Goal: Feedback & Contribution: Submit feedback/report problem

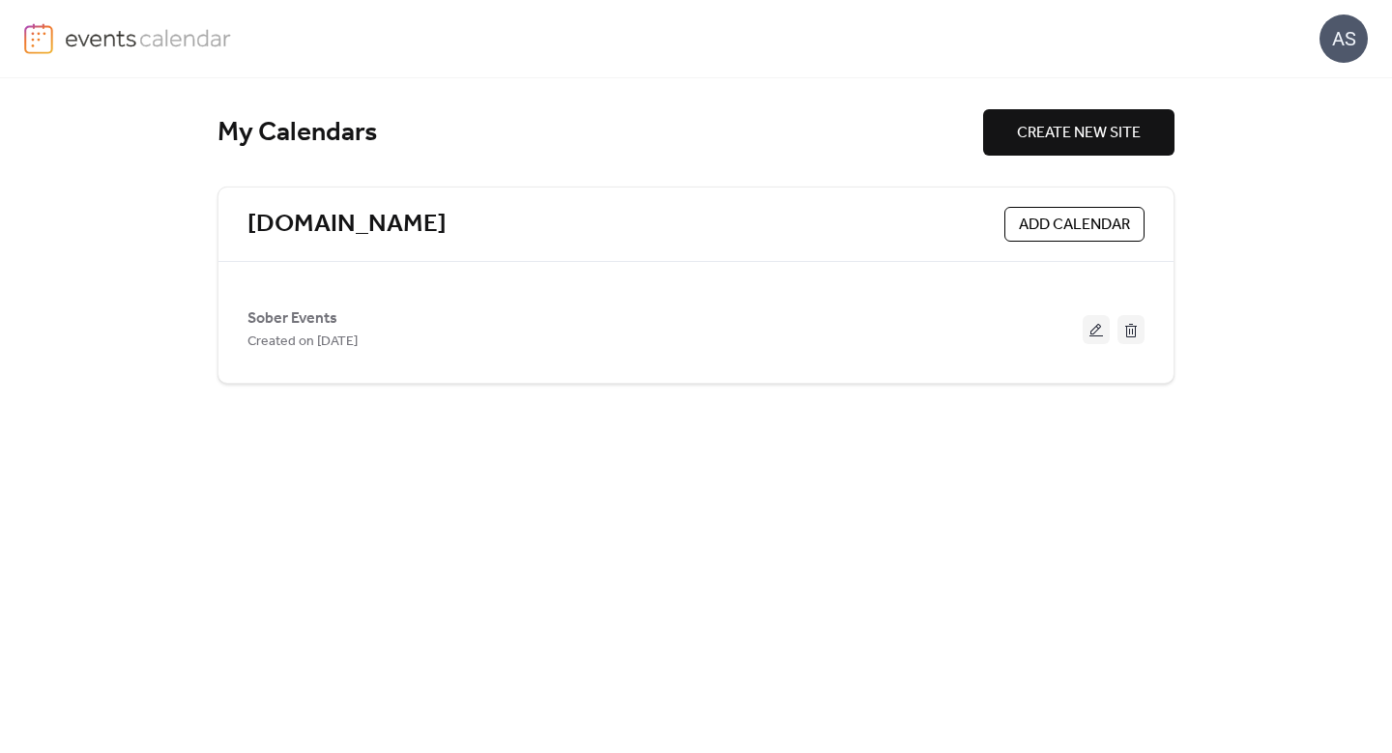
click at [1027, 220] on span "ADD CALENDAR" at bounding box center [1074, 225] width 111 height 23
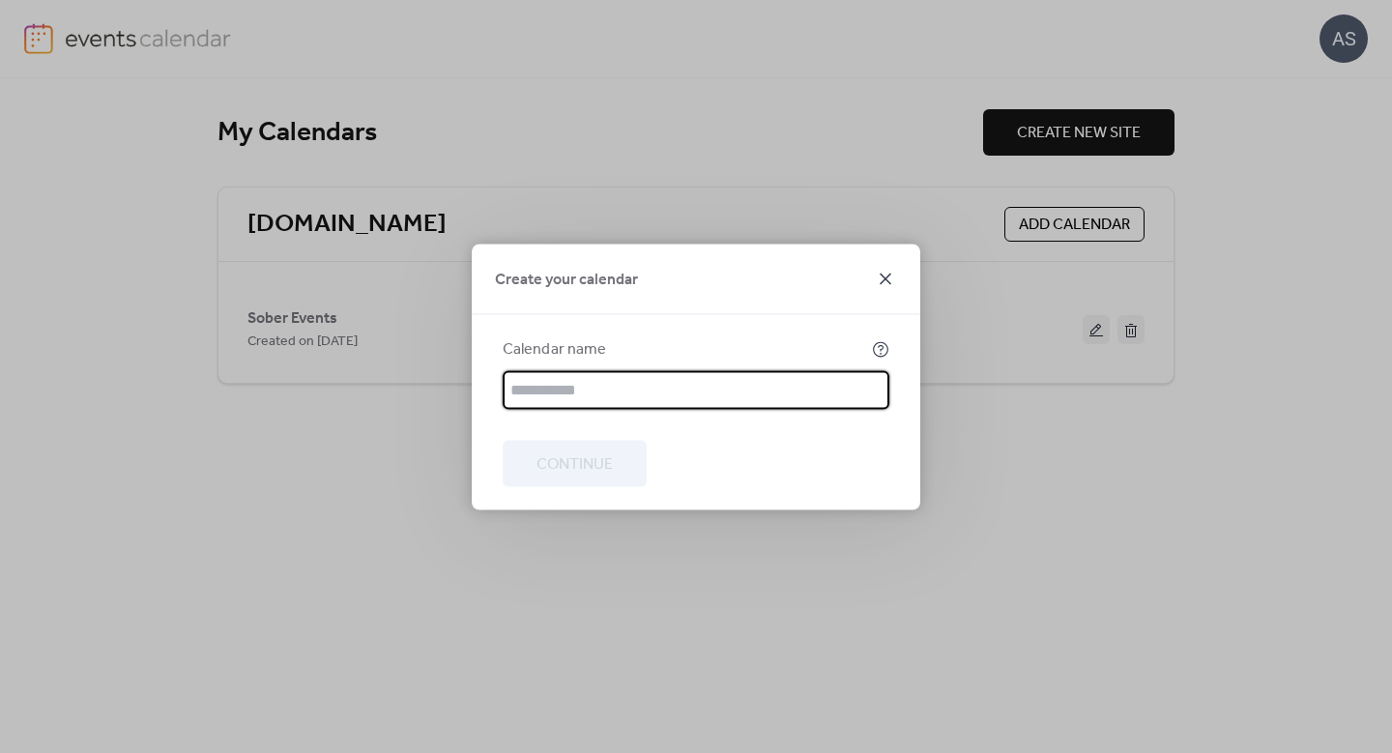
click at [892, 280] on icon at bounding box center [885, 278] width 23 height 23
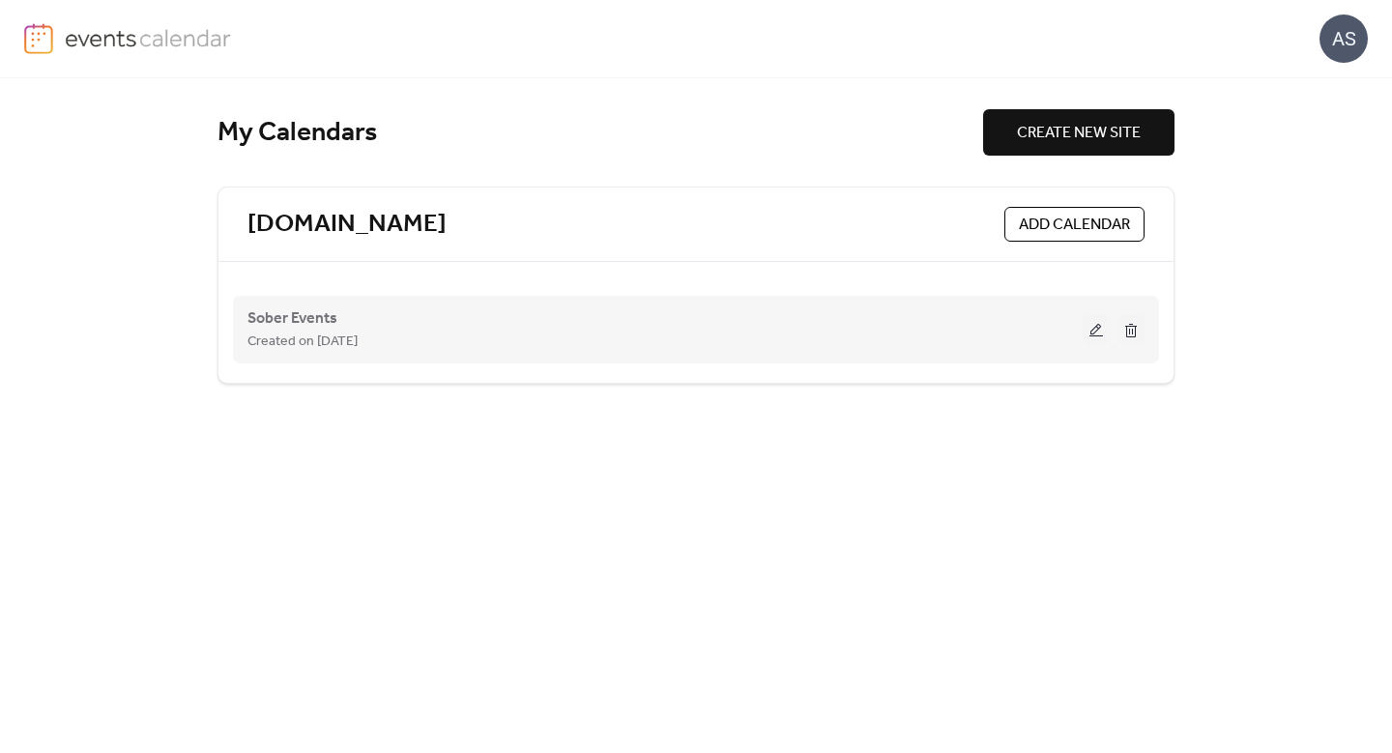
click at [871, 322] on div "Sober Events Created on [DATE]" at bounding box center [664, 329] width 835 height 46
click at [1082, 322] on div "Sober Events Created on [DATE]" at bounding box center [664, 329] width 835 height 46
click at [1094, 326] on button at bounding box center [1095, 329] width 27 height 29
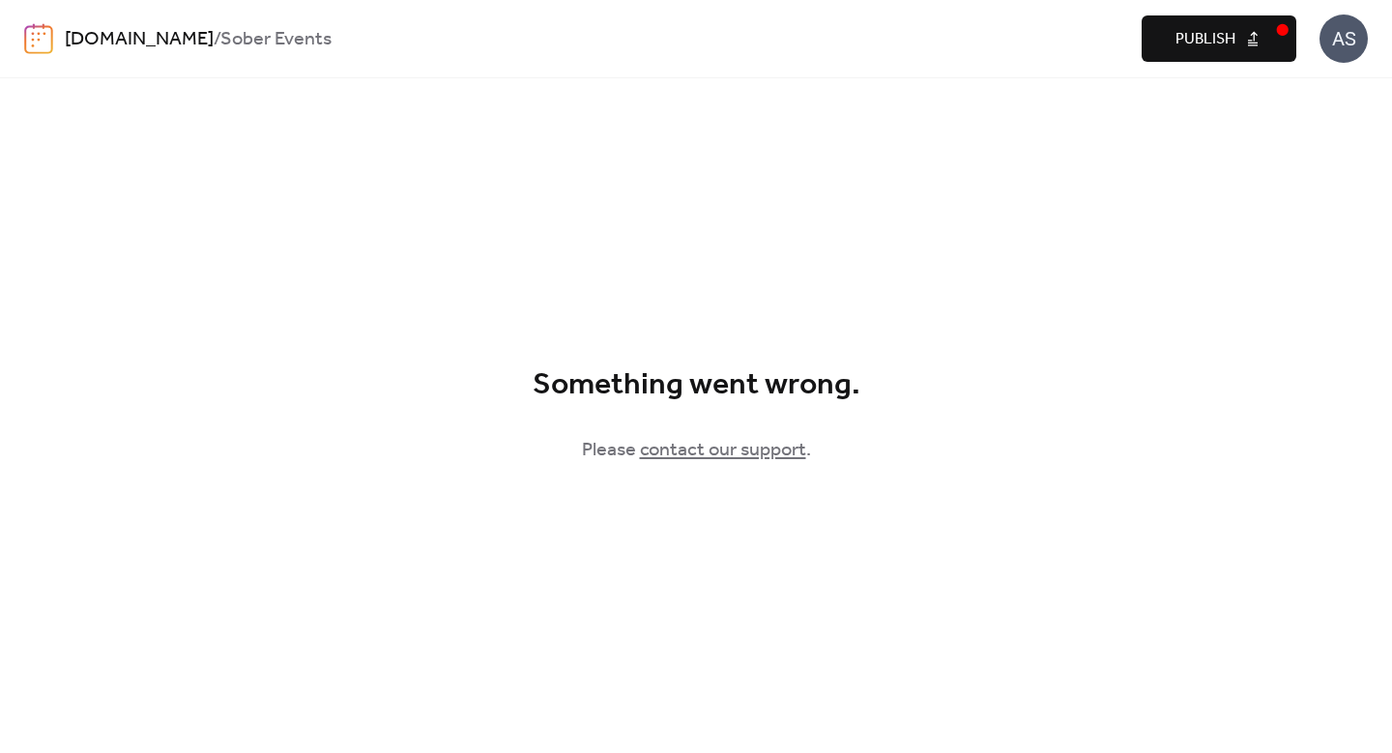
click at [1280, 30] on button "Publish" at bounding box center [1218, 38] width 155 height 46
click at [759, 447] on link "contact our support" at bounding box center [723, 450] width 166 height 37
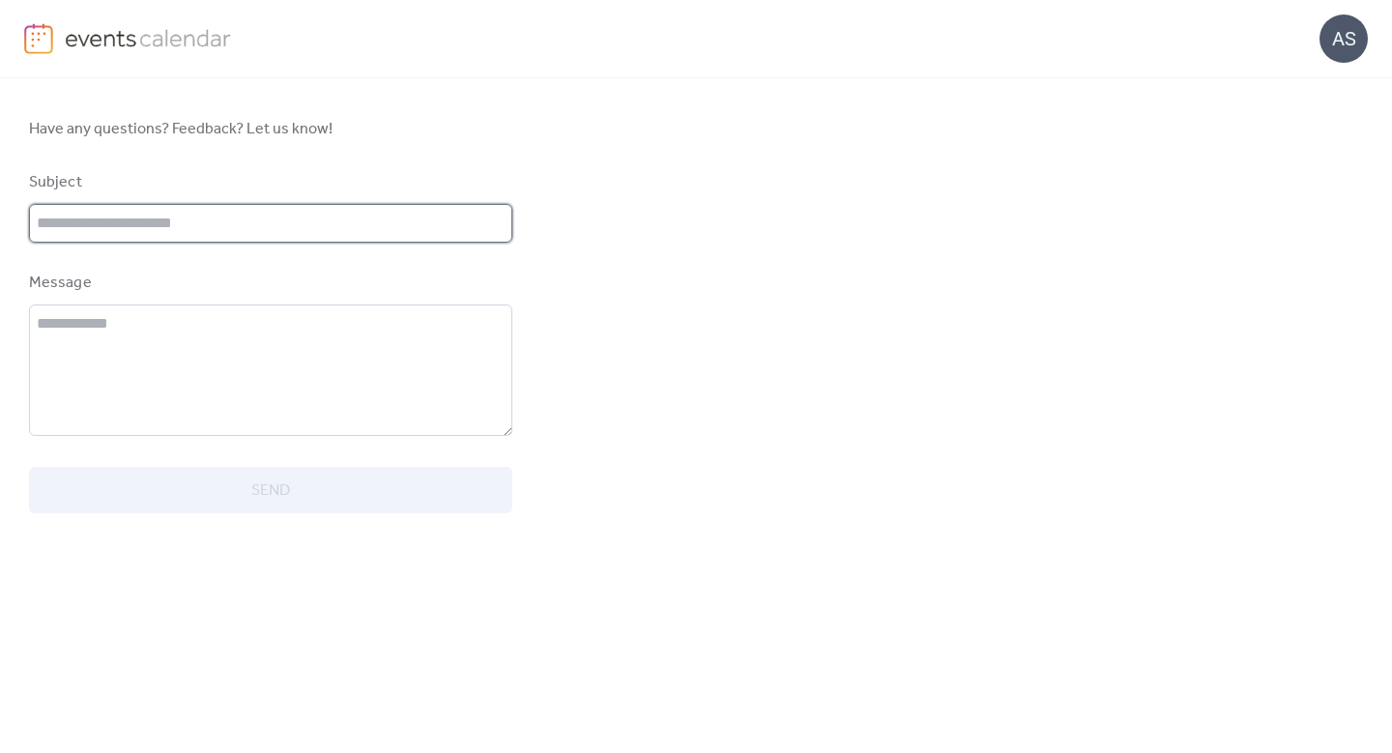
click at [447, 224] on input "text" at bounding box center [270, 223] width 483 height 39
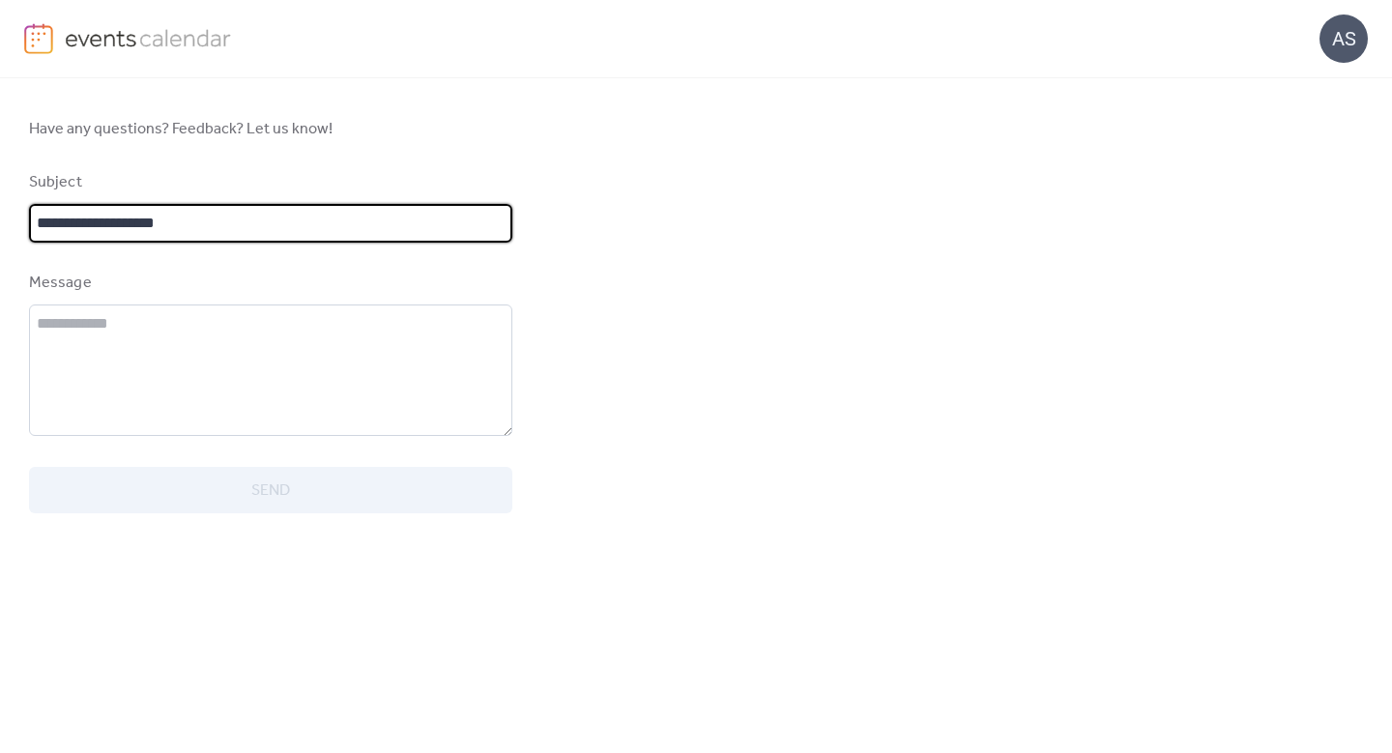
type input "**********"
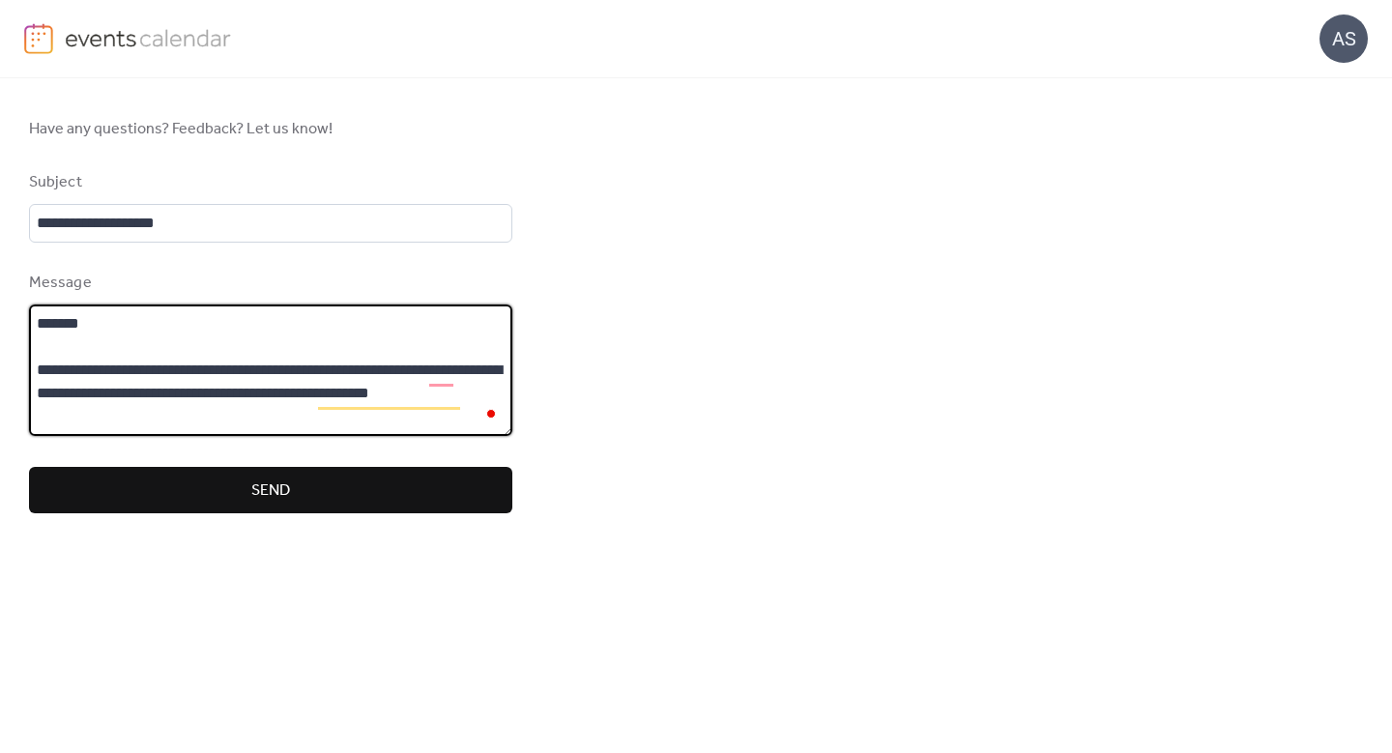
type textarea "**********"
click at [385, 491] on button "Send" at bounding box center [270, 490] width 483 height 46
